Goal: Task Accomplishment & Management: Use online tool/utility

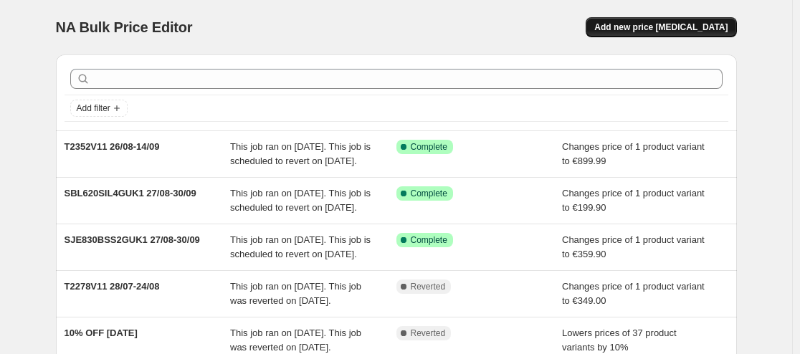
click at [657, 24] on span "Add new price [MEDICAL_DATA]" at bounding box center [660, 26] width 133 height 11
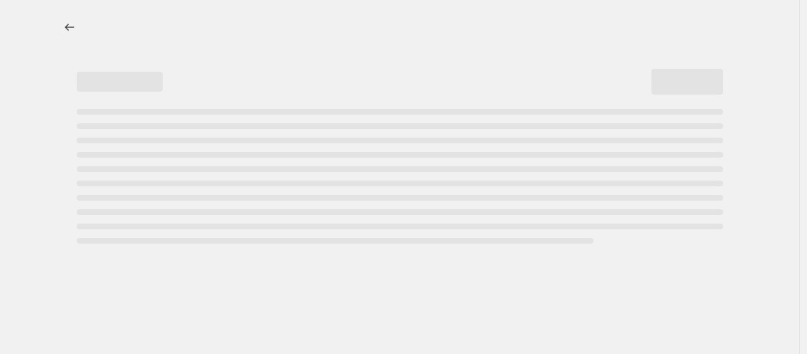
select select "percentage"
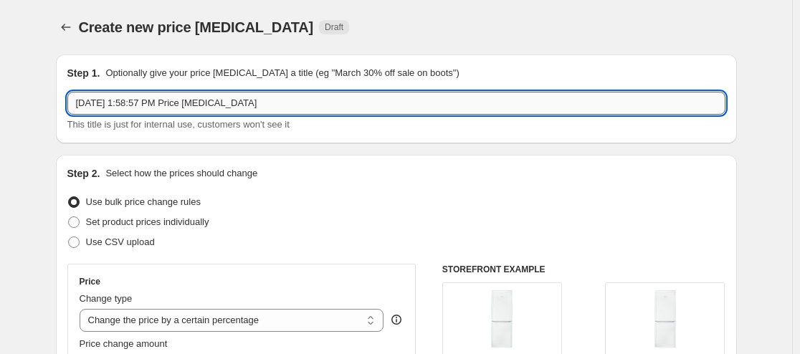
click at [281, 98] on input "[DATE] 1:58:57 PM Price [MEDICAL_DATA]" at bounding box center [396, 103] width 658 height 23
type input "WHCH720N 01/09-30/09"
click at [269, 319] on select "Change the price to a certain amount Change the price by a certain amount Chang…" at bounding box center [232, 320] width 305 height 23
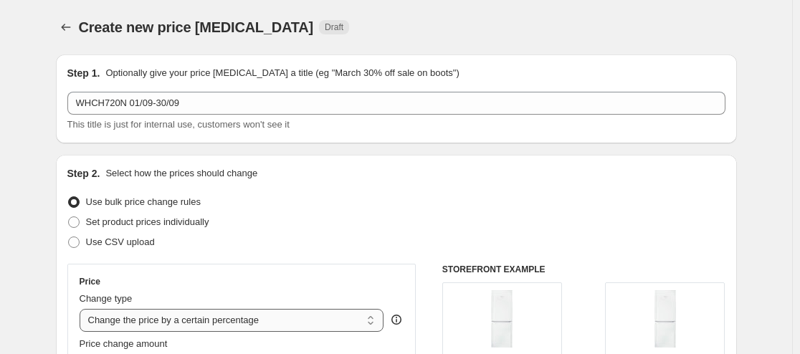
select select "to"
click at [82, 309] on select "Change the price to a certain amount Change the price by a certain amount Chang…" at bounding box center [232, 320] width 305 height 23
click at [365, 187] on div "Step 2. Select how the prices should change Use bulk price change rules Set pro…" at bounding box center [396, 339] width 658 height 346
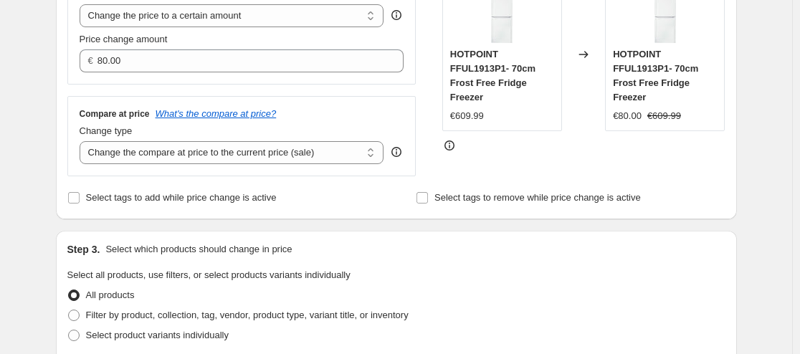
scroll to position [335, 0]
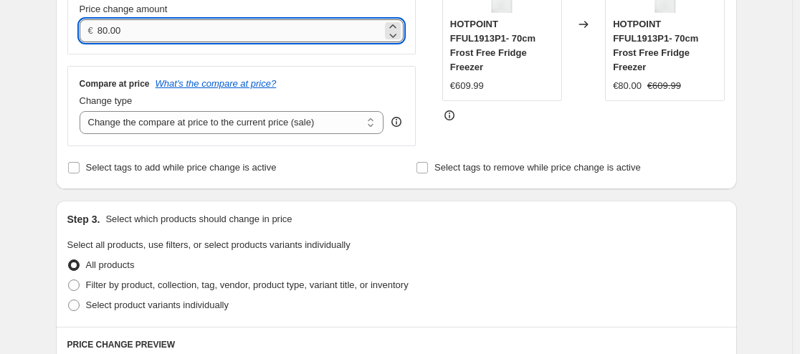
click at [179, 33] on input "80.00" at bounding box center [239, 30] width 285 height 23
type input "87.95"
click at [537, 193] on div "Step 1. Optionally give your price [MEDICAL_DATA] a title (eg "March 30% off sa…" at bounding box center [390, 299] width 692 height 1182
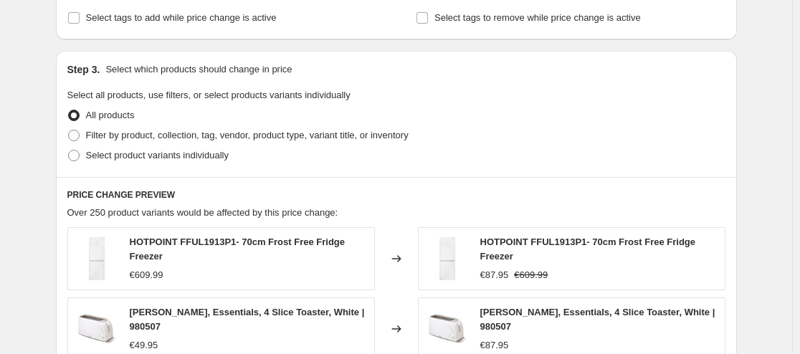
scroll to position [502, 0]
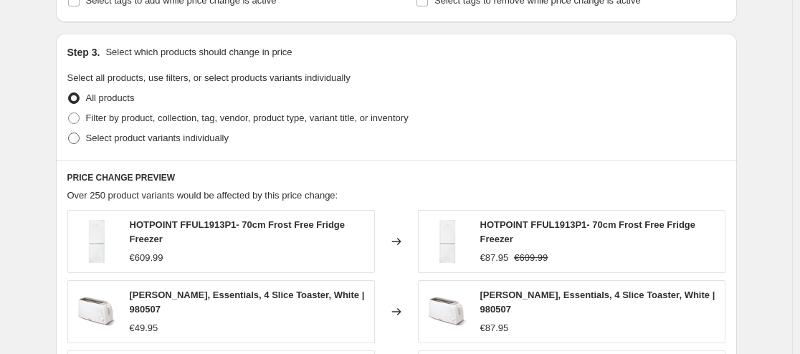
click at [77, 140] on span at bounding box center [73, 138] width 11 height 11
click at [69, 133] on input "Select product variants individually" at bounding box center [68, 133] width 1 height 1
radio input "true"
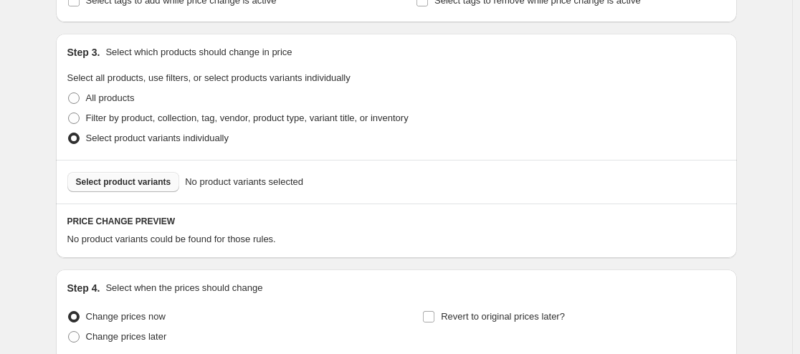
click at [125, 182] on span "Select product variants" at bounding box center [123, 181] width 95 height 11
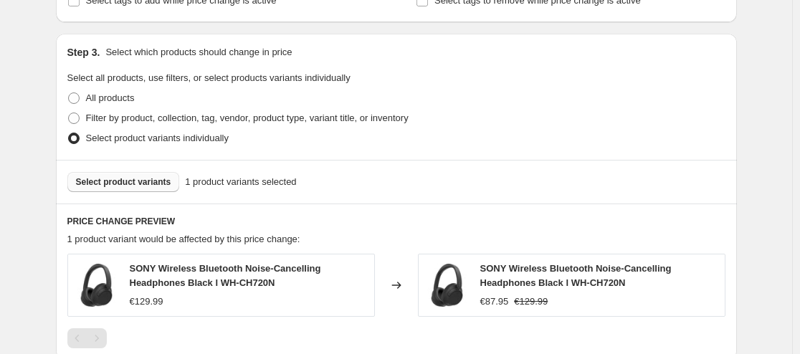
scroll to position [669, 0]
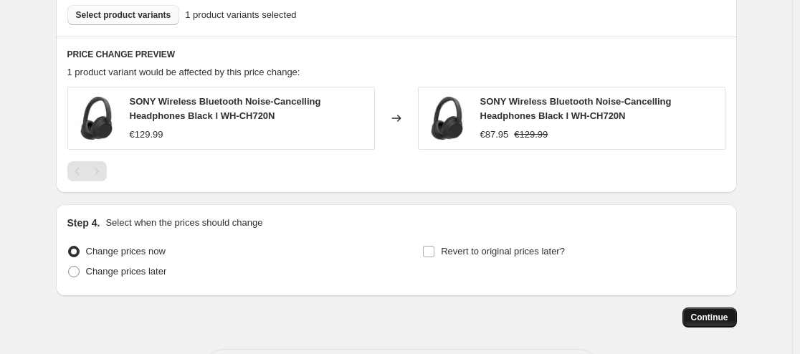
click at [709, 317] on span "Continue" at bounding box center [709, 317] width 37 height 11
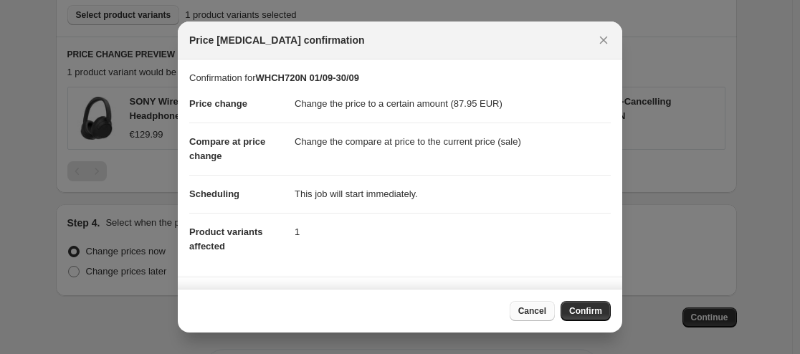
click at [523, 312] on span "Cancel" at bounding box center [532, 310] width 28 height 11
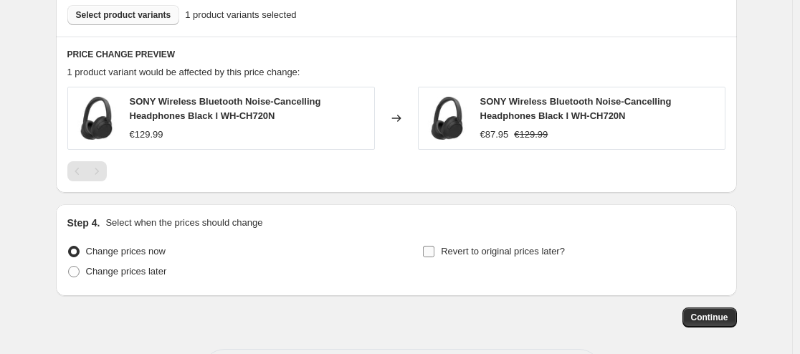
click at [433, 249] on input "Revert to original prices later?" at bounding box center [428, 251] width 11 height 11
checkbox input "true"
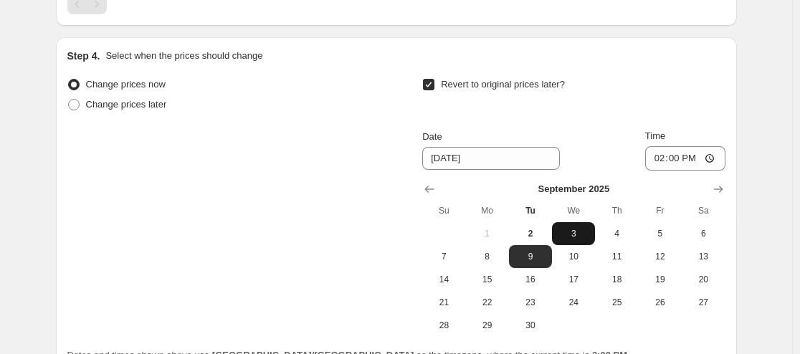
scroll to position [975, 0]
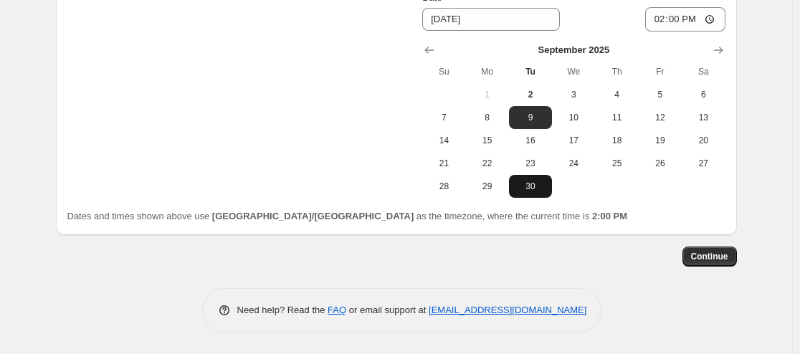
click at [533, 186] on span "30" at bounding box center [531, 186] width 32 height 11
type input "[DATE]"
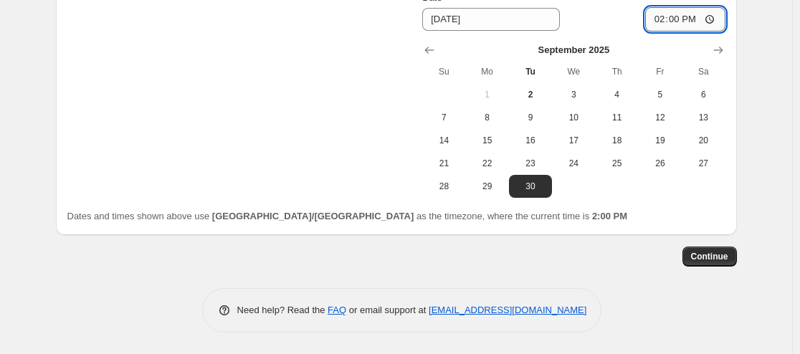
click at [680, 23] on input "14:00" at bounding box center [685, 19] width 80 height 24
type input "23:59"
click at [713, 262] on span "Continue" at bounding box center [709, 256] width 37 height 11
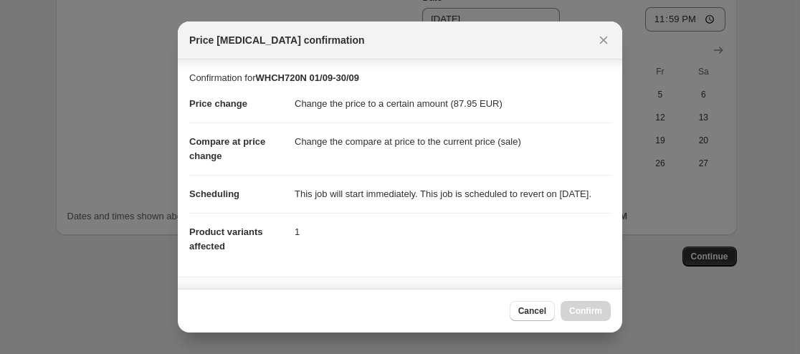
scroll to position [264, 0]
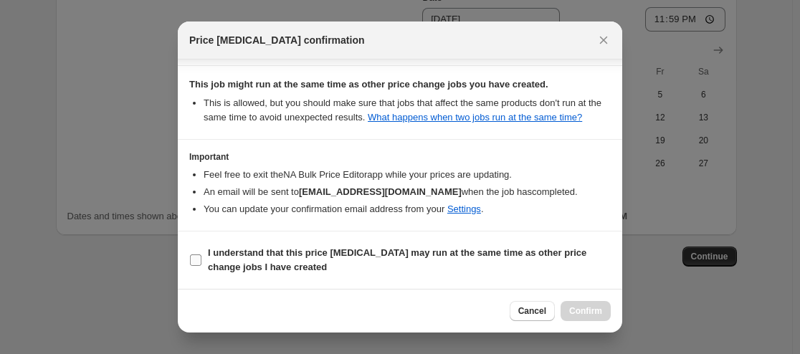
click at [196, 260] on input "I understand that this price [MEDICAL_DATA] may run at the same time as other p…" at bounding box center [195, 259] width 11 height 11
checkbox input "true"
click at [588, 307] on span "Confirm" at bounding box center [585, 310] width 33 height 11
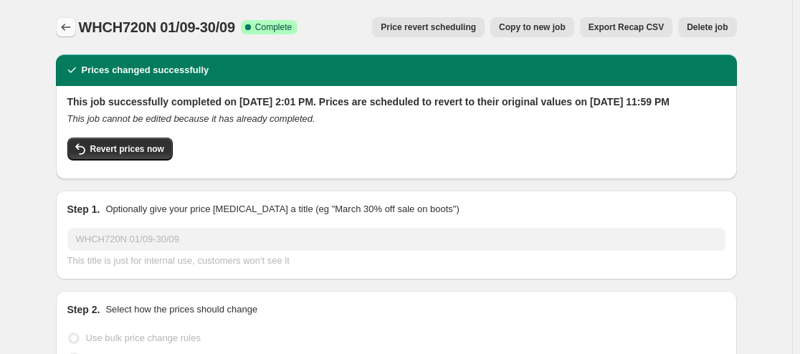
click at [63, 29] on icon "Price change jobs" at bounding box center [66, 27] width 14 height 14
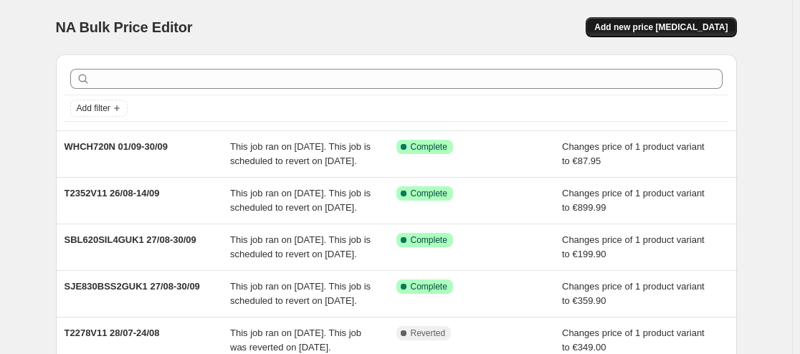
click at [692, 29] on span "Add new price [MEDICAL_DATA]" at bounding box center [660, 26] width 133 height 11
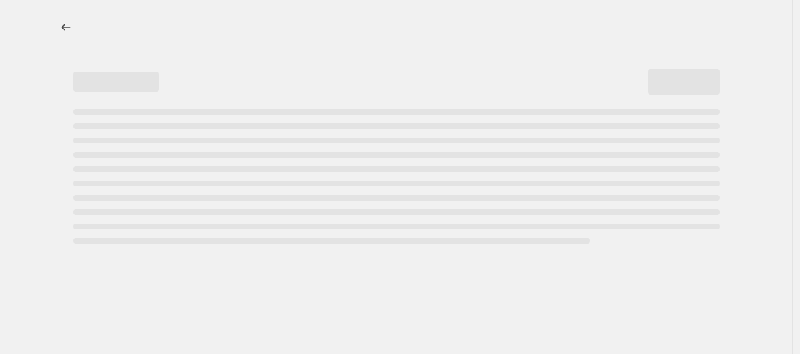
select select "percentage"
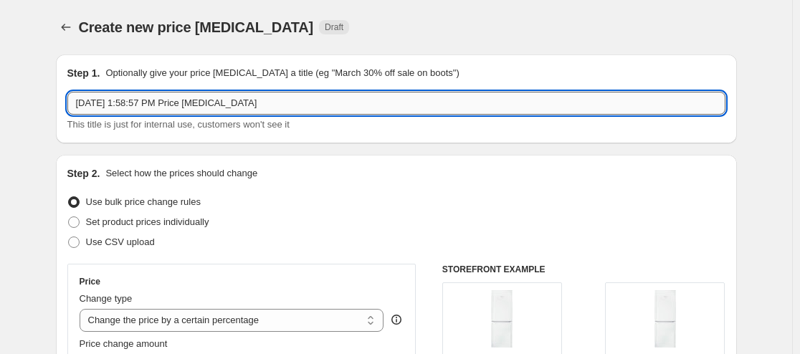
click at [284, 102] on input "[DATE] 1:58:57 PM Price [MEDICAL_DATA]" at bounding box center [396, 103] width 658 height 23
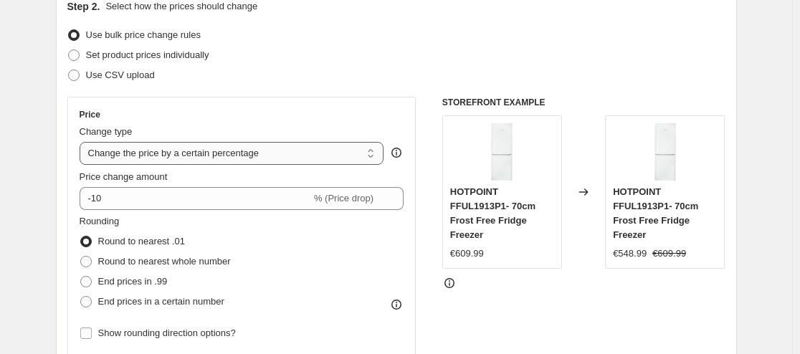
type input "WHCH520 03/09-30/09"
click at [285, 153] on select "Change the price to a certain amount Change the price by a certain amount Chang…" at bounding box center [232, 153] width 305 height 23
select select "to"
click at [82, 142] on select "Change the price to a certain amount Change the price by a certain amount Chang…" at bounding box center [232, 153] width 305 height 23
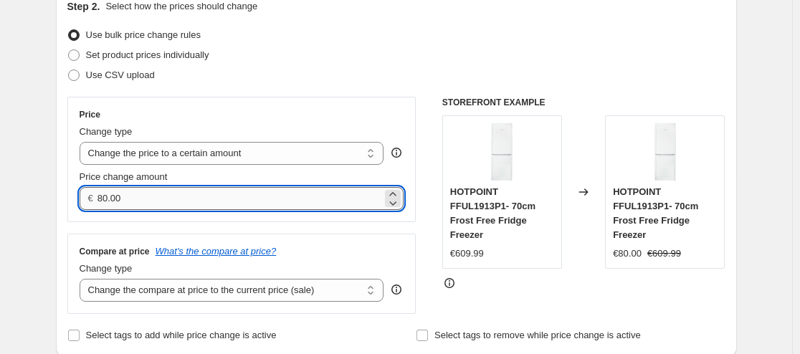
click at [197, 205] on input "80.00" at bounding box center [239, 198] width 285 height 23
type input "39.95"
click at [538, 291] on div "STOREFRONT EXAMPLE HOTPOINT FFUL1913P1- 70cm Frost Free Fridge Freezer €609.99 …" at bounding box center [583, 205] width 283 height 217
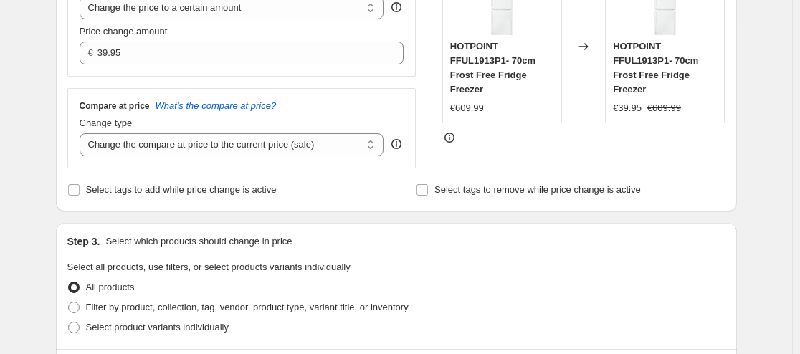
scroll to position [335, 0]
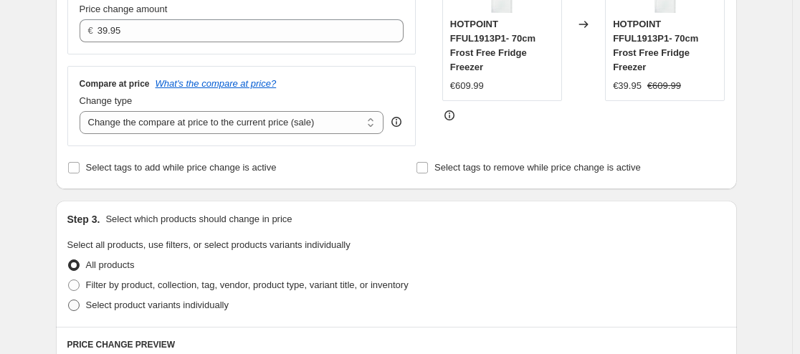
click at [75, 311] on span at bounding box center [73, 305] width 11 height 11
click at [69, 300] on input "Select product variants individually" at bounding box center [68, 300] width 1 height 1
radio input "true"
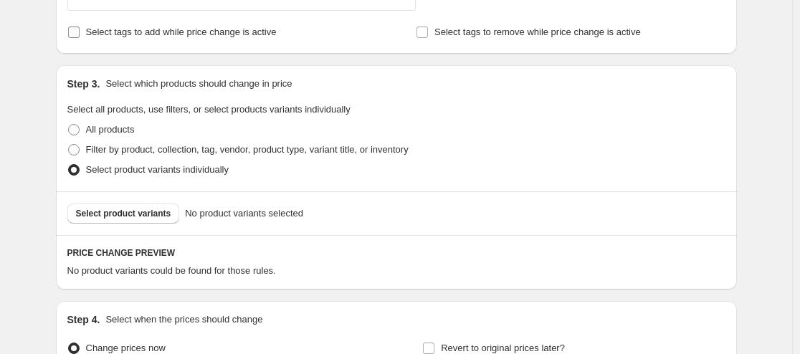
scroll to position [502, 0]
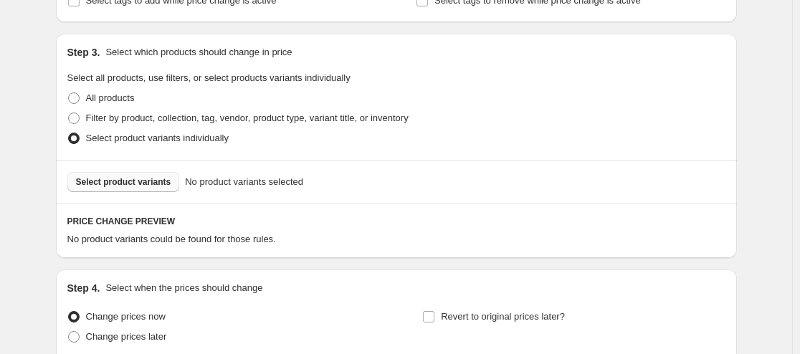
click at [152, 186] on span "Select product variants" at bounding box center [123, 181] width 95 height 11
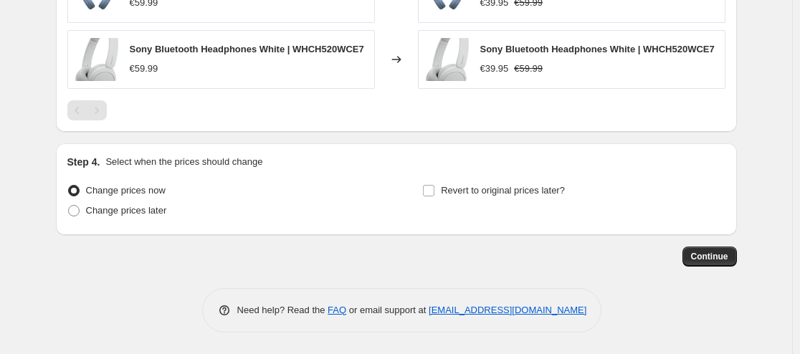
scroll to position [792, 0]
click at [434, 195] on input "Revert to original prices later?" at bounding box center [428, 190] width 11 height 11
checkbox input "true"
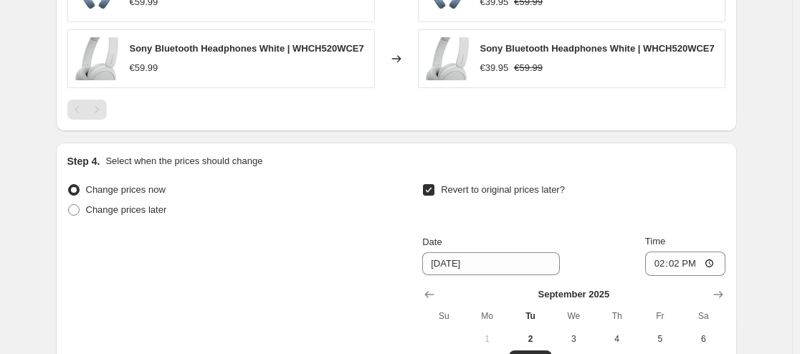
scroll to position [959, 0]
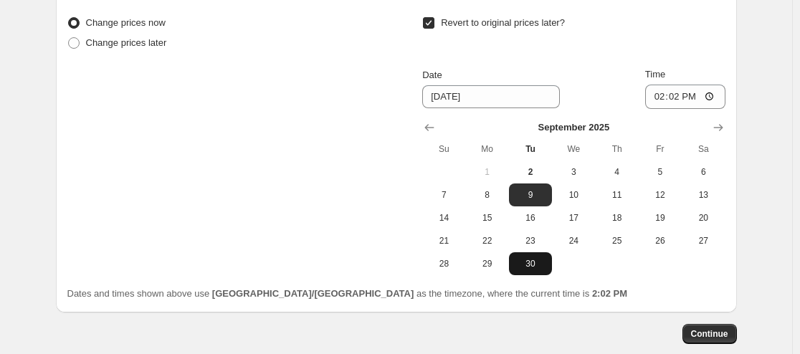
click at [534, 262] on span "30" at bounding box center [531, 263] width 32 height 11
type input "[DATE]"
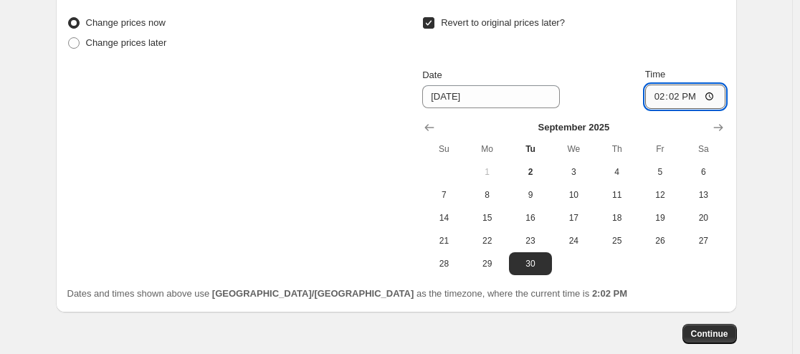
click at [677, 100] on input "14:02" at bounding box center [685, 97] width 80 height 24
type input "23:59"
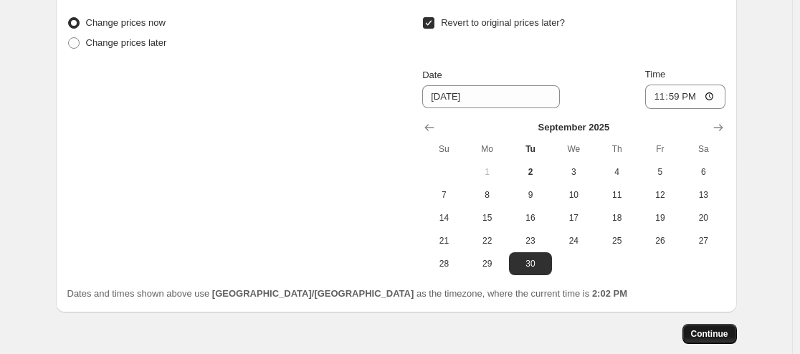
click at [725, 337] on span "Continue" at bounding box center [709, 333] width 37 height 11
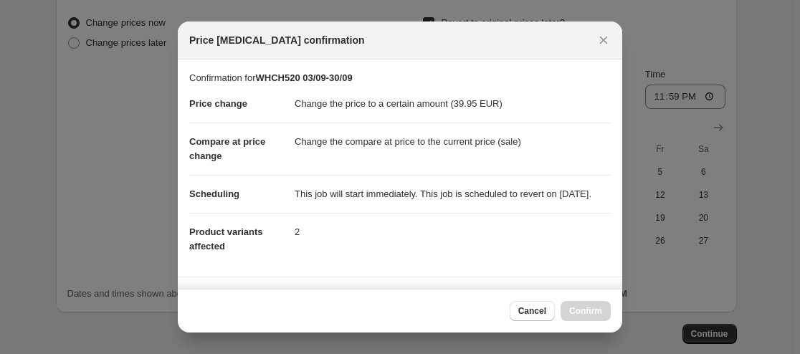
scroll to position [264, 0]
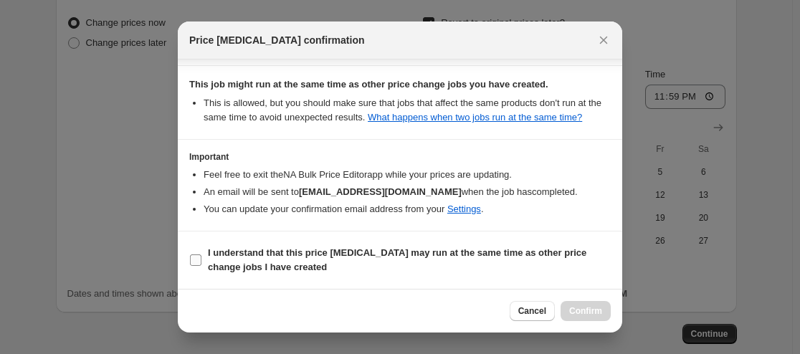
click at [197, 258] on input "I understand that this price [MEDICAL_DATA] may run at the same time as other p…" at bounding box center [195, 259] width 11 height 11
checkbox input "true"
click at [587, 317] on button "Confirm" at bounding box center [585, 311] width 50 height 20
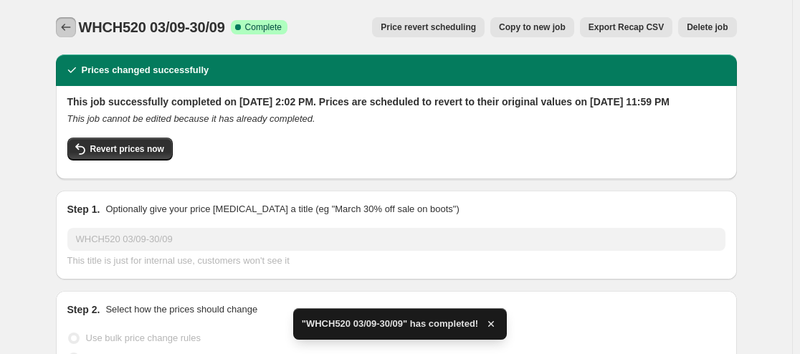
click at [62, 31] on icon "Price change jobs" at bounding box center [66, 27] width 14 height 14
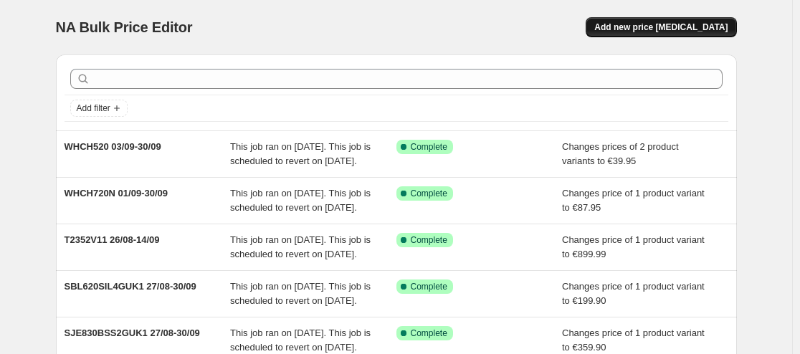
click at [705, 30] on span "Add new price [MEDICAL_DATA]" at bounding box center [660, 26] width 133 height 11
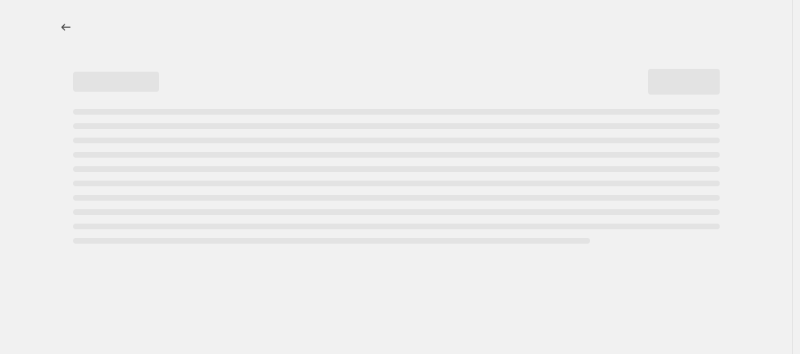
select select "percentage"
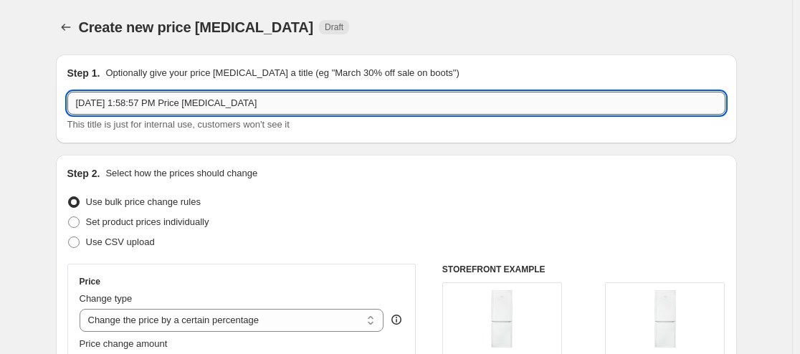
click at [323, 106] on input "[DATE] 1:58:57 PM Price [MEDICAL_DATA]" at bounding box center [396, 103] width 658 height 23
type input "WH1000XM4 01/09-30/09"
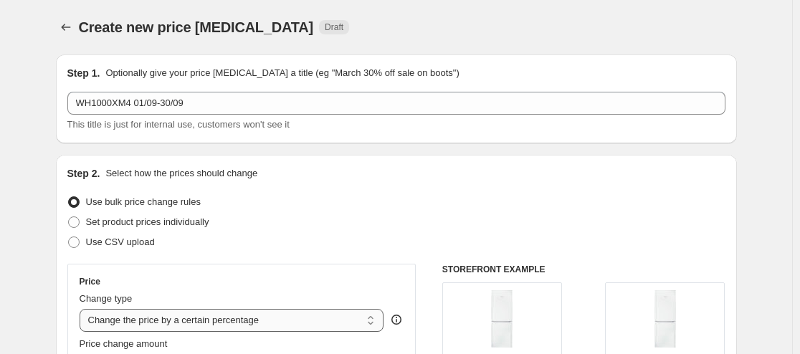
drag, startPoint x: 277, startPoint y: 320, endPoint x: 278, endPoint y: 310, distance: 9.4
click at [277, 318] on select "Change the price to a certain amount Change the price by a certain amount Chang…" at bounding box center [232, 320] width 305 height 23
select select "to"
click at [82, 309] on select "Change the price to a certain amount Change the price by a certain amount Chang…" at bounding box center [232, 320] width 305 height 23
click at [424, 185] on div "Step 2. Select how the prices should change Use bulk price change rules Set pro…" at bounding box center [396, 339] width 658 height 346
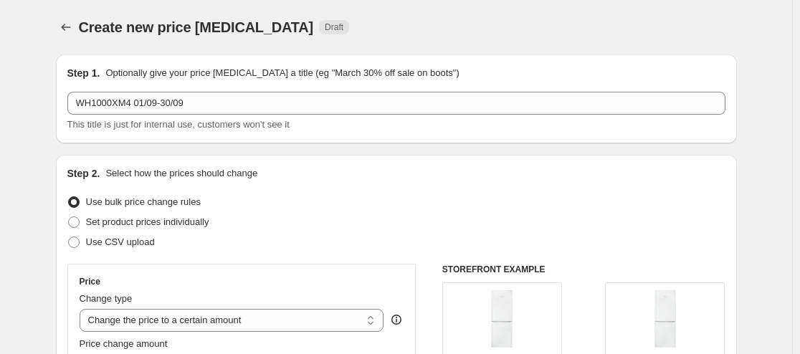
scroll to position [167, 0]
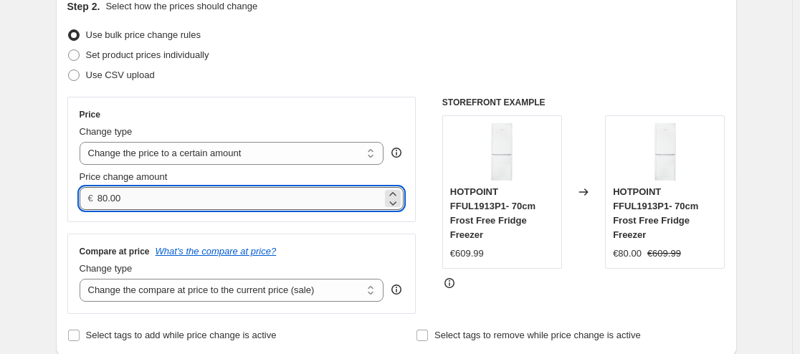
click at [209, 198] on input "80.00" at bounding box center [239, 198] width 285 height 23
type input "229.95"
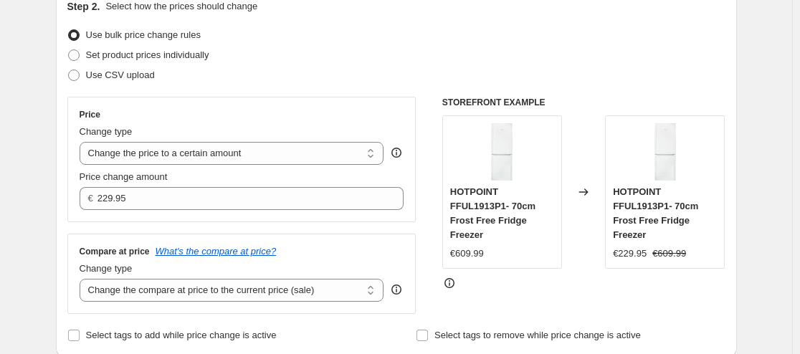
click at [565, 305] on div "STOREFRONT EXAMPLE HOTPOINT FFUL1913P1- 70cm Frost Free Fridge Freezer €609.99 …" at bounding box center [583, 205] width 283 height 217
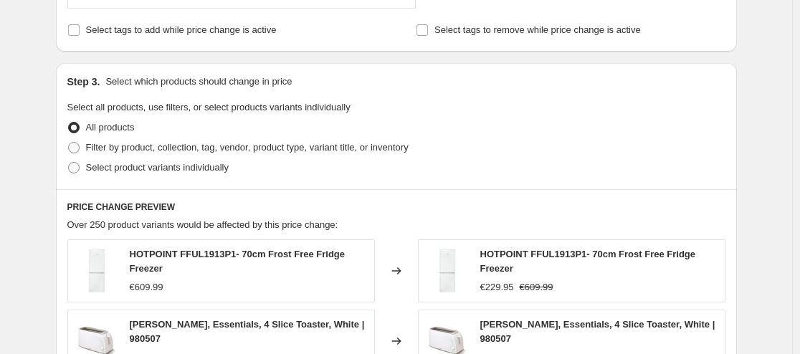
scroll to position [502, 0]
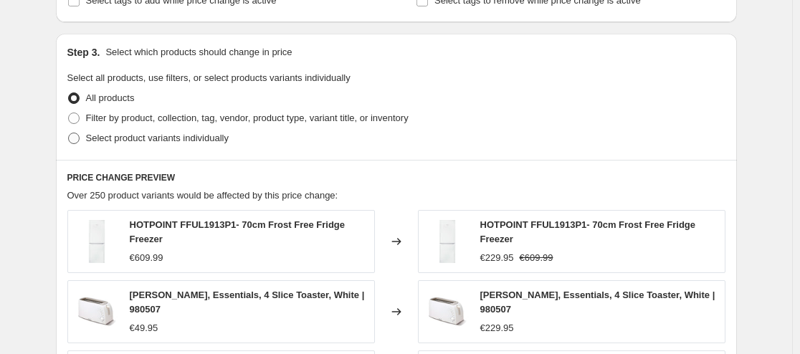
click at [74, 138] on span at bounding box center [73, 138] width 11 height 11
click at [69, 133] on input "Select product variants individually" at bounding box center [68, 133] width 1 height 1
radio input "true"
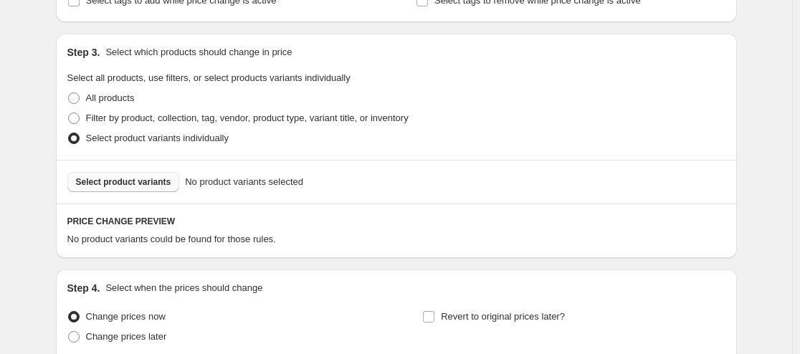
click at [138, 187] on span "Select product variants" at bounding box center [123, 181] width 95 height 11
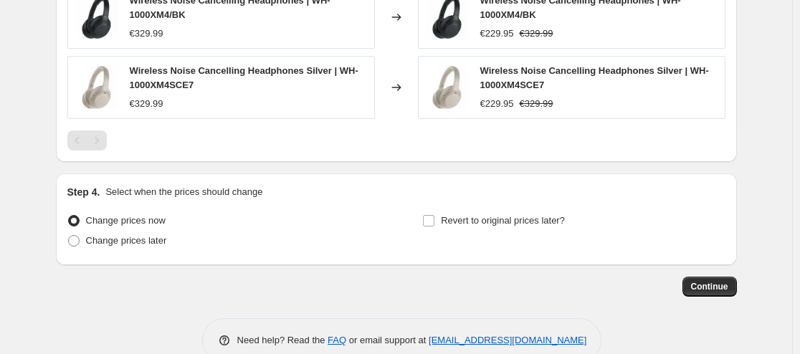
scroll to position [800, 0]
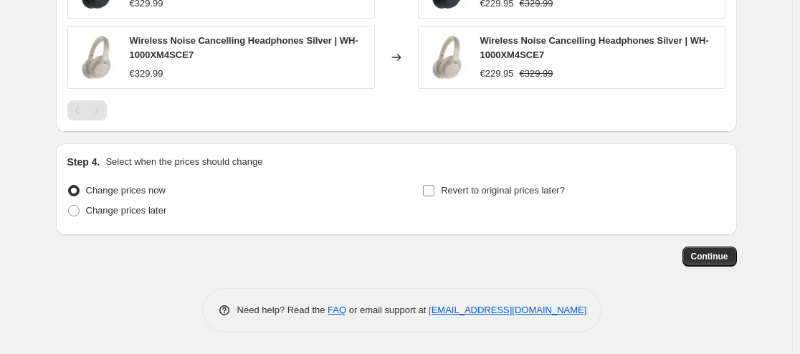
click at [428, 192] on input "Revert to original prices later?" at bounding box center [428, 190] width 11 height 11
checkbox input "true"
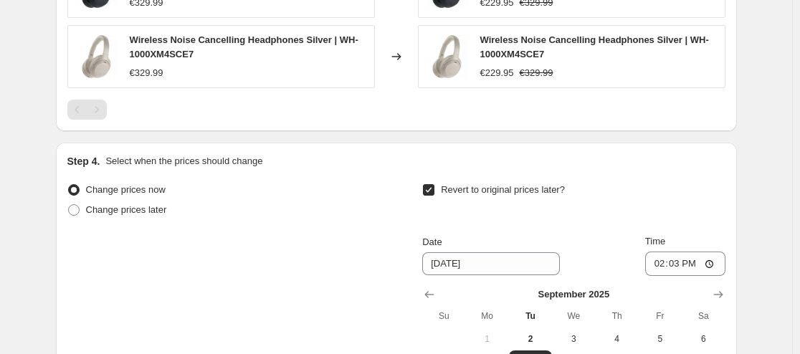
scroll to position [967, 0]
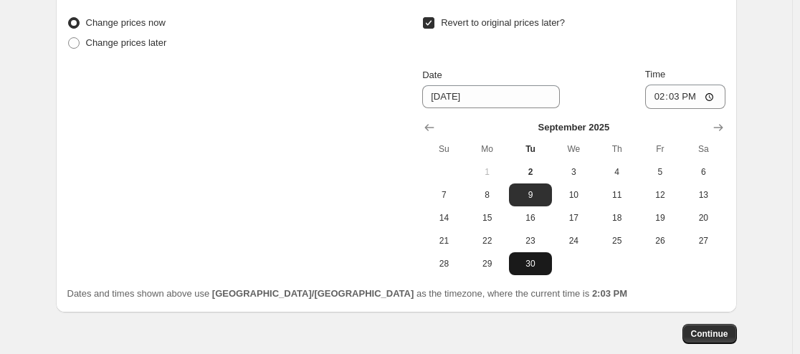
click at [538, 261] on span "30" at bounding box center [531, 263] width 32 height 11
type input "[DATE]"
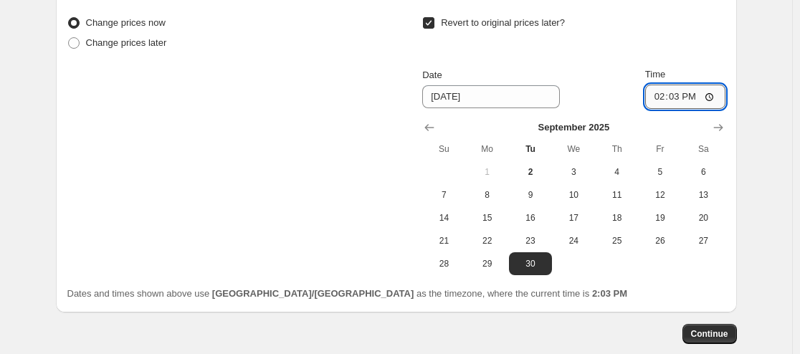
click at [682, 100] on input "14:03" at bounding box center [685, 97] width 80 height 24
type input "23:59"
click at [719, 333] on span "Continue" at bounding box center [709, 333] width 37 height 11
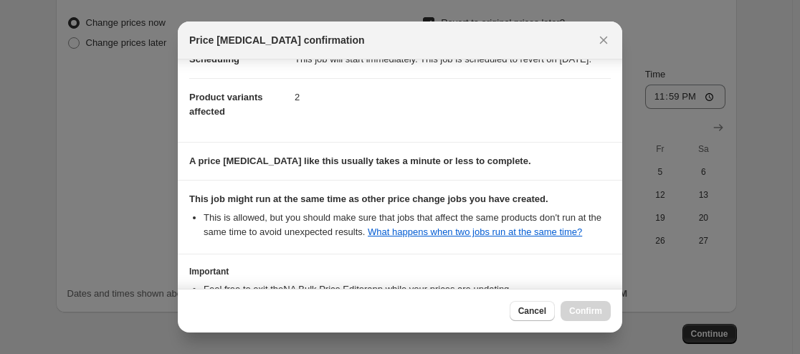
scroll to position [264, 0]
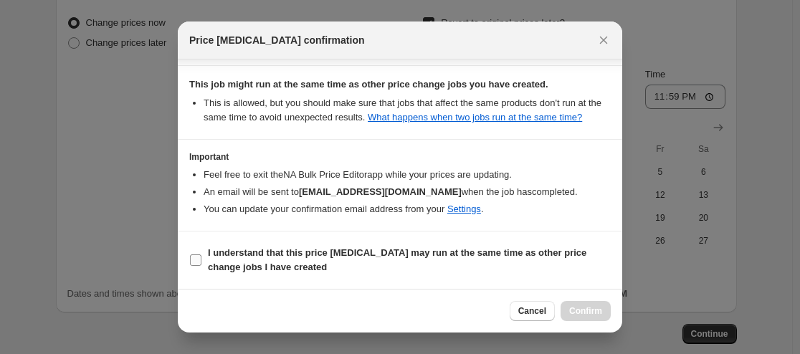
click at [196, 262] on input "I understand that this price [MEDICAL_DATA] may run at the same time as other p…" at bounding box center [195, 259] width 11 height 11
checkbox input "true"
click at [594, 307] on span "Confirm" at bounding box center [585, 310] width 33 height 11
